Goal: Find specific page/section: Find specific page/section

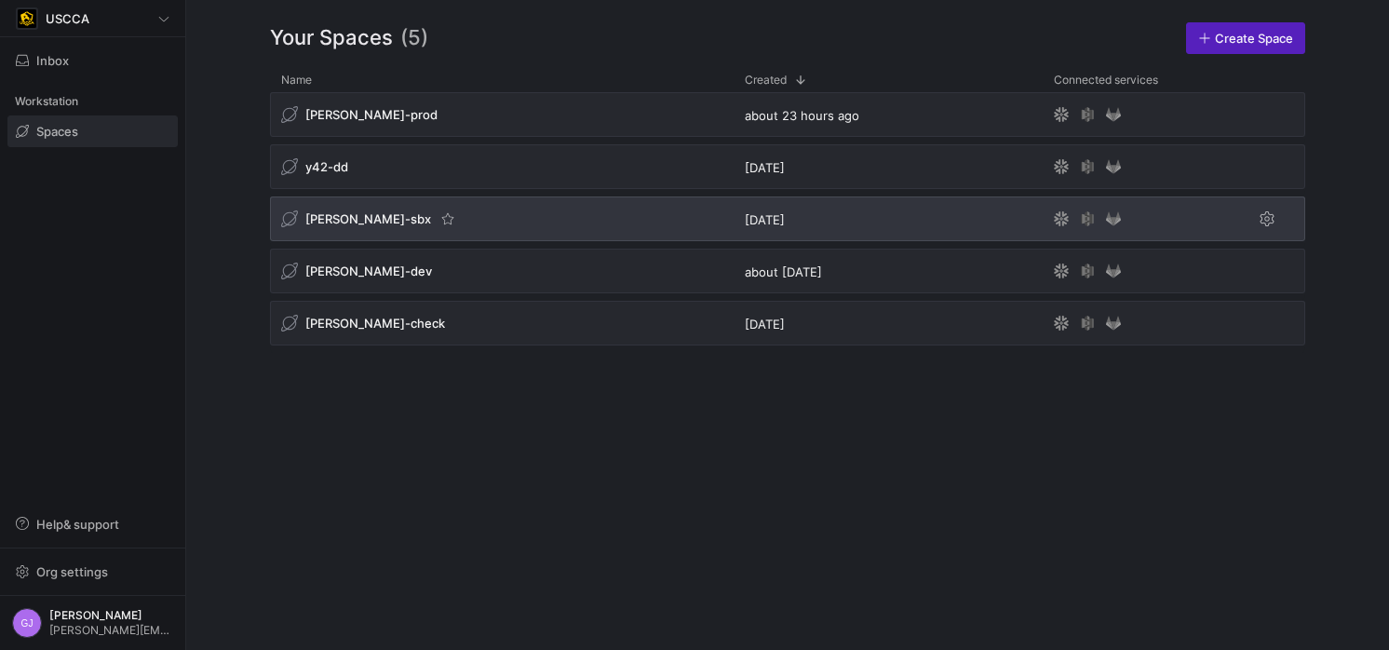
click at [497, 208] on div "[PERSON_NAME]-sbx" at bounding box center [502, 218] width 464 height 45
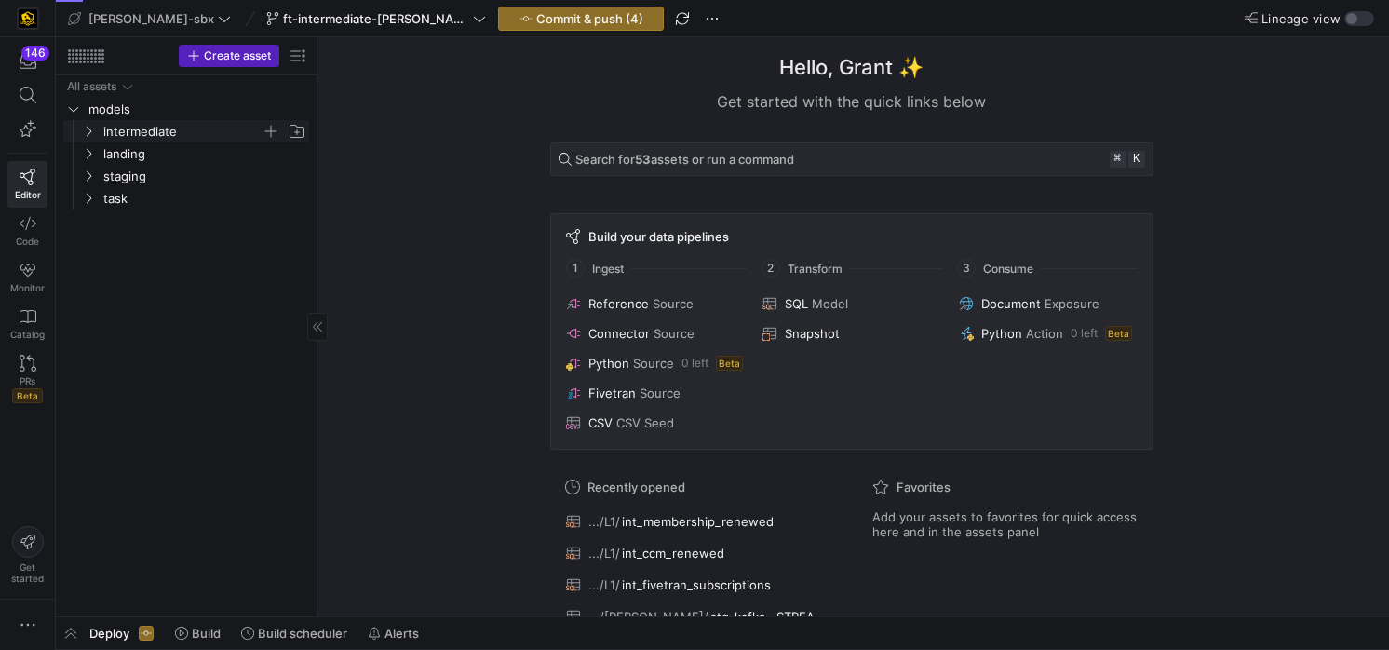
click at [181, 138] on span "intermediate" at bounding box center [182, 131] width 158 height 21
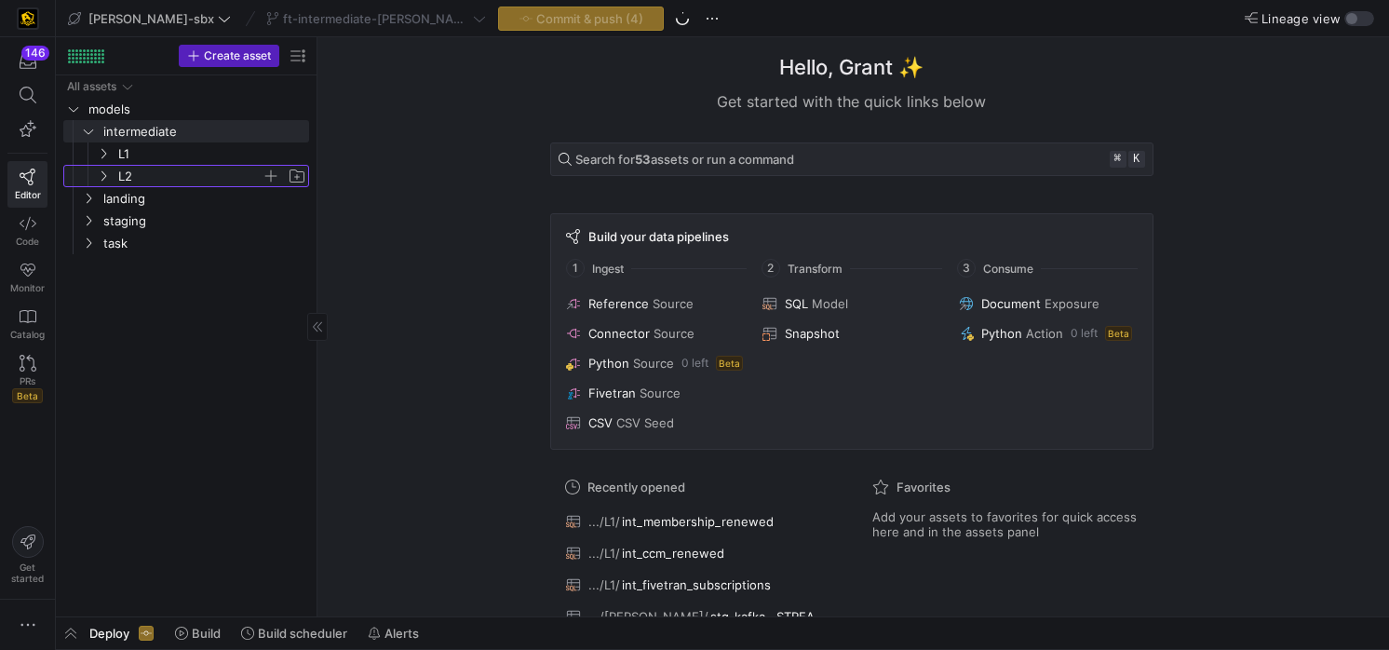
click at [174, 166] on span "L2" at bounding box center [189, 176] width 143 height 21
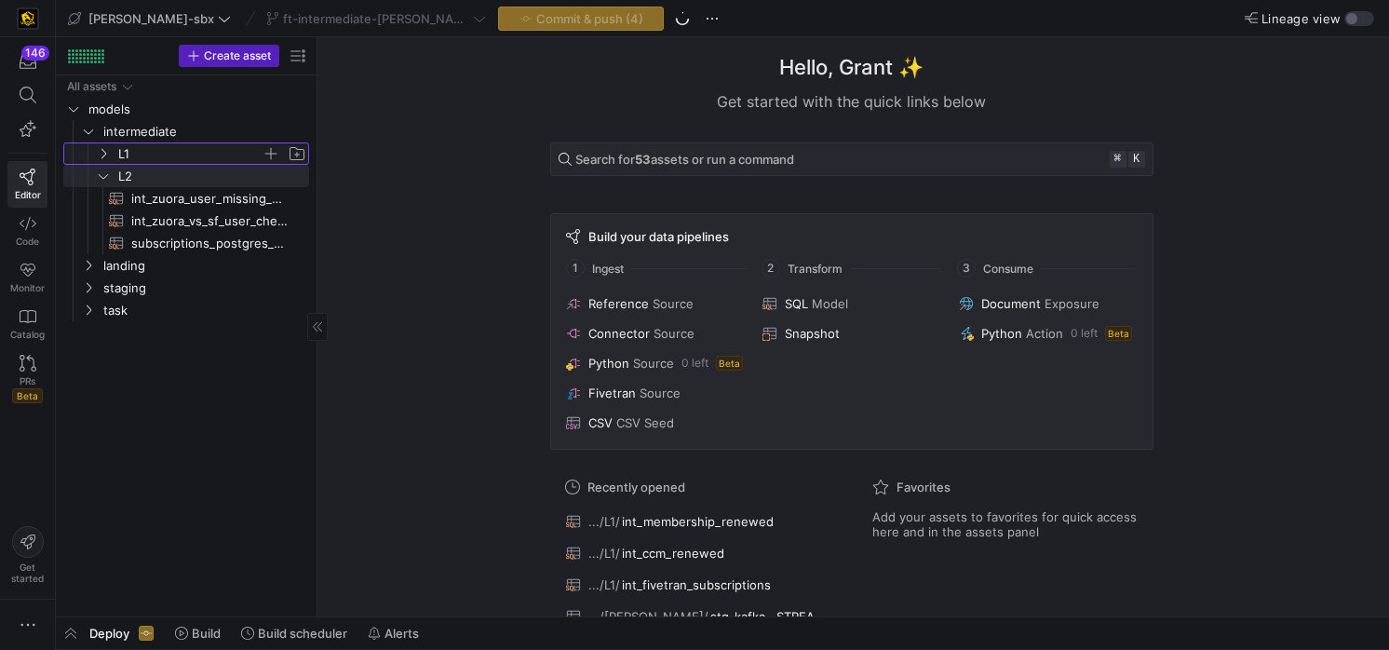
click at [175, 159] on span "L1" at bounding box center [189, 153] width 143 height 21
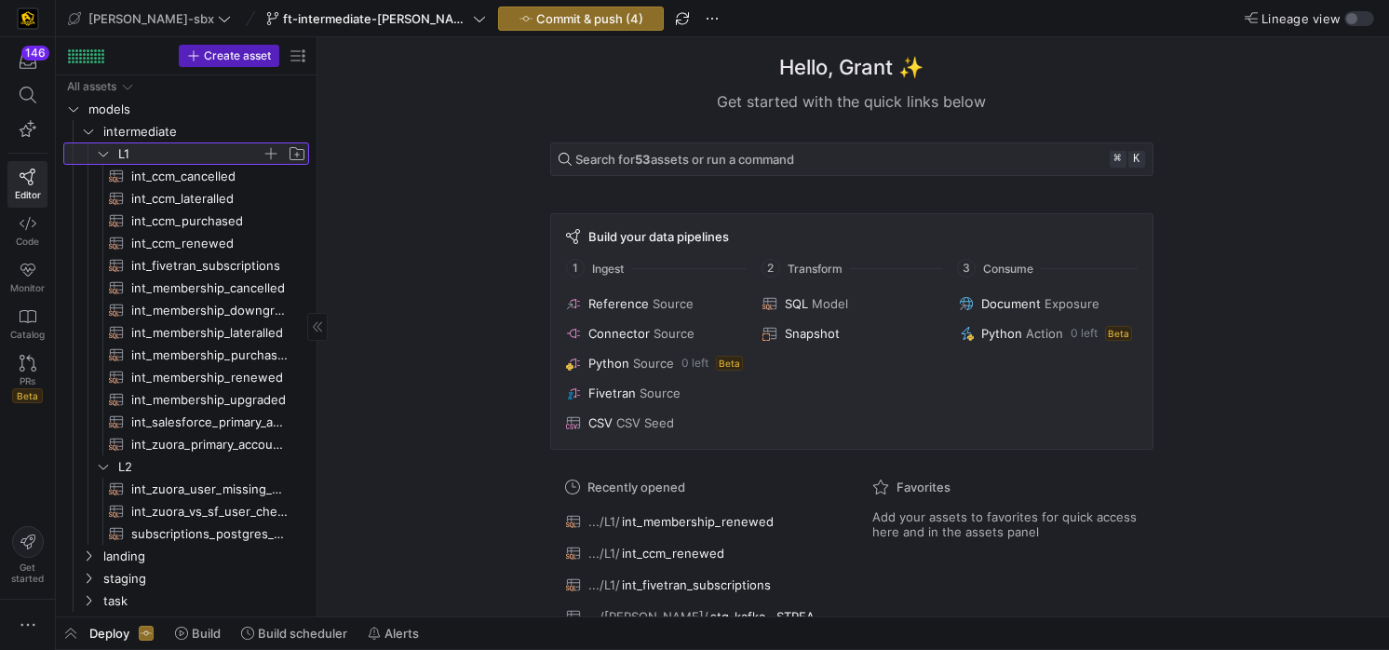
click at [175, 159] on span "L1" at bounding box center [189, 153] width 143 height 21
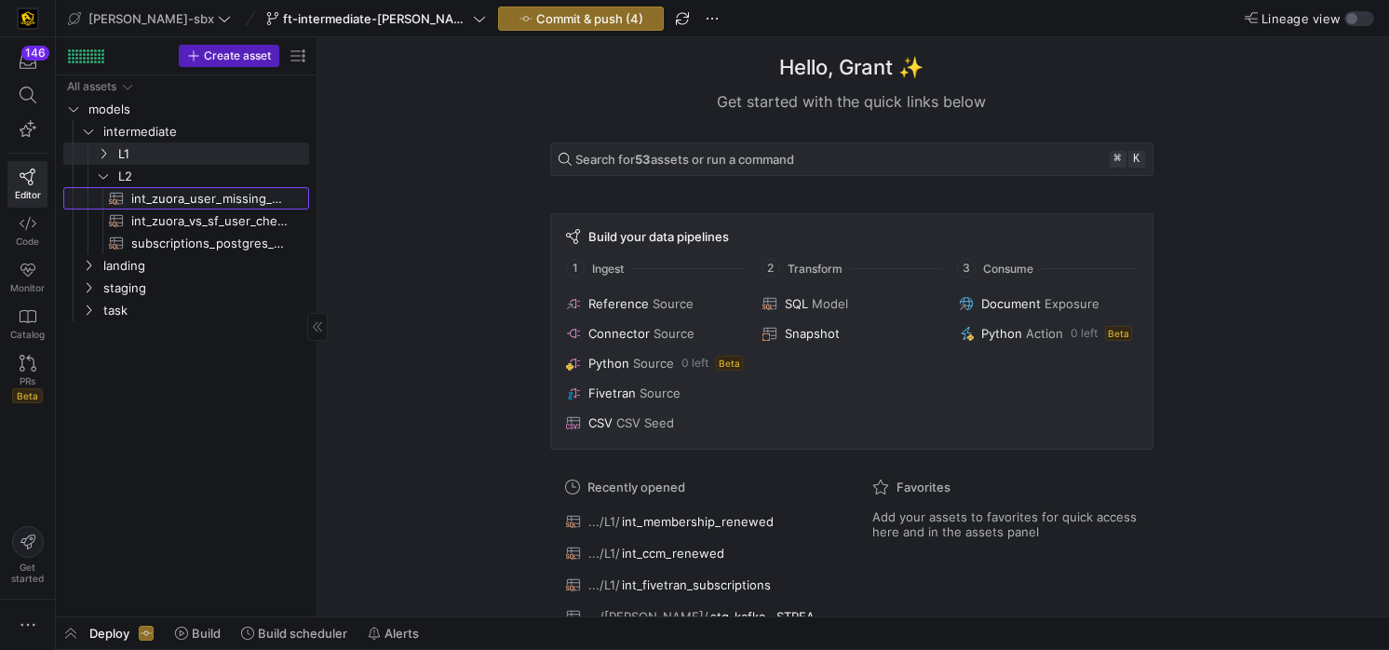
click at [171, 201] on span "int_zuora_user_missing_check​​​​​​​​​​" at bounding box center [209, 198] width 156 height 21
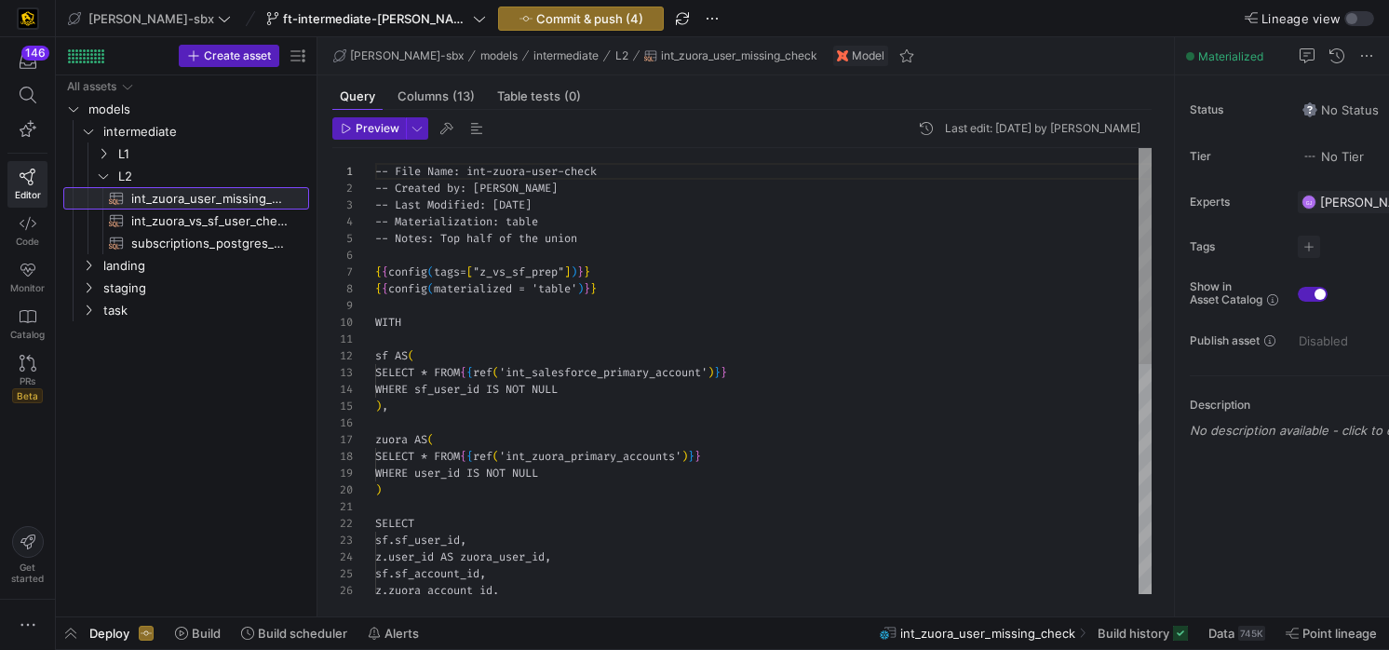
scroll to position [168, 0]
